Goal: Information Seeking & Learning: Learn about a topic

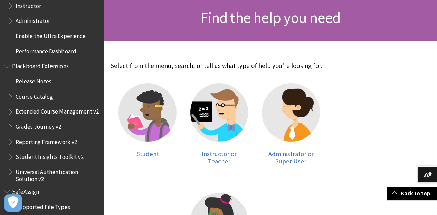
scroll to position [746, 0]
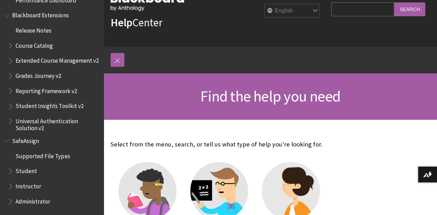
scroll to position [69, 0]
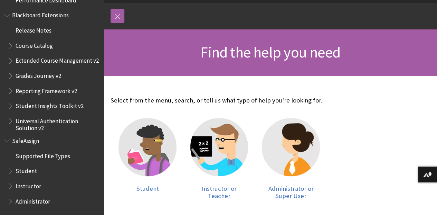
click at [13, 174] on span "Student" at bounding box center [54, 171] width 92 height 12
click at [11, 173] on span "Book outline for Blackboard SafeAssign" at bounding box center [11, 169] width 7 height 9
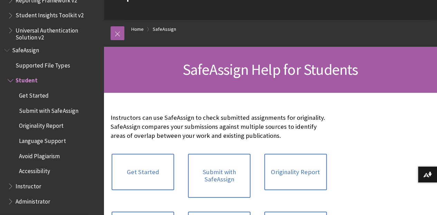
scroll to position [173, 0]
